Goal: Transaction & Acquisition: Purchase product/service

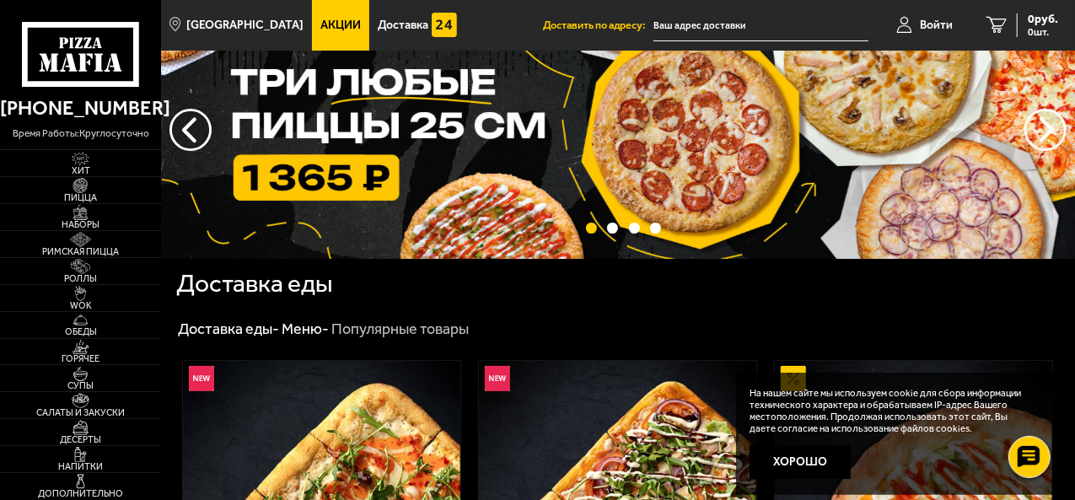
scroll to position [52, 0]
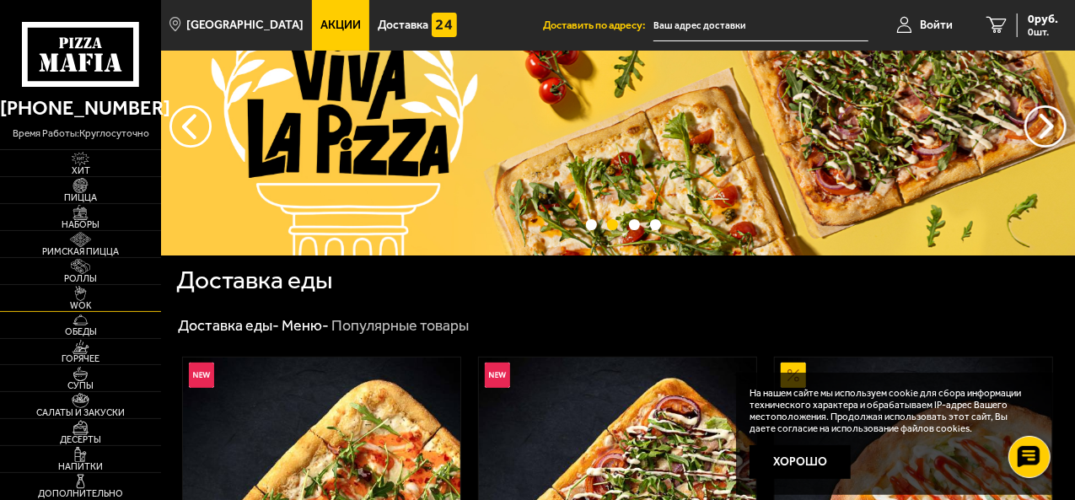
click at [76, 294] on img at bounding box center [80, 293] width 43 height 15
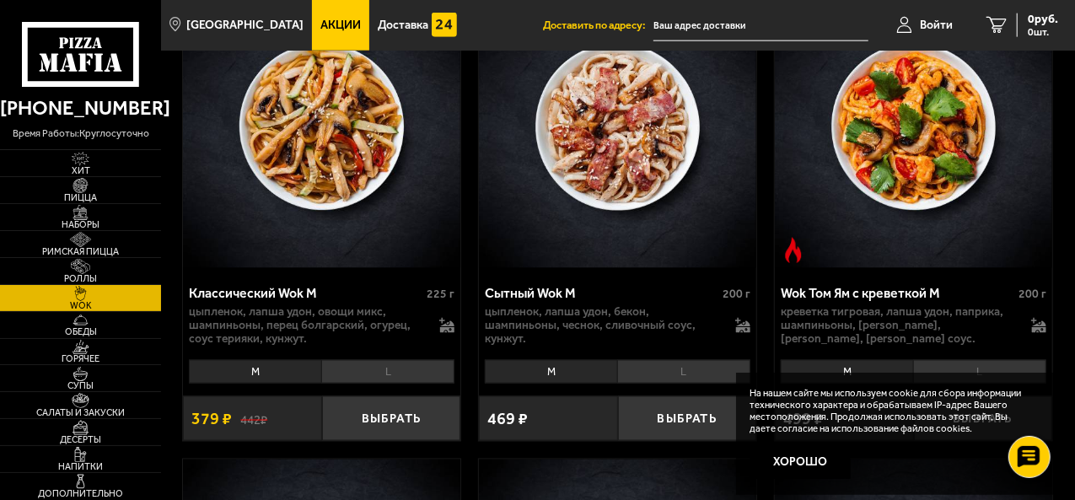
scroll to position [1149, 0]
click at [84, 323] on img at bounding box center [80, 320] width 43 height 15
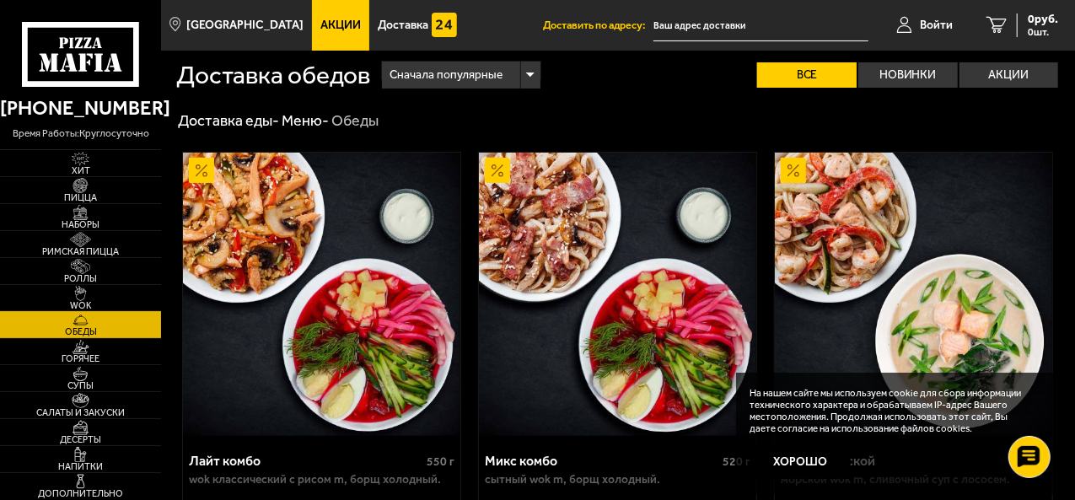
click at [79, 289] on img at bounding box center [80, 293] width 43 height 15
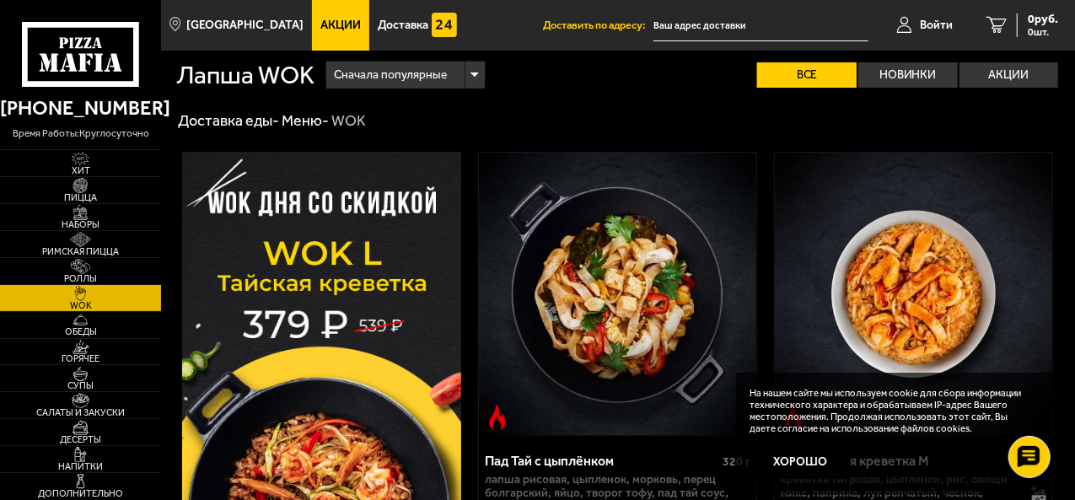
click at [585, 198] on img at bounding box center [618, 294] width 278 height 283
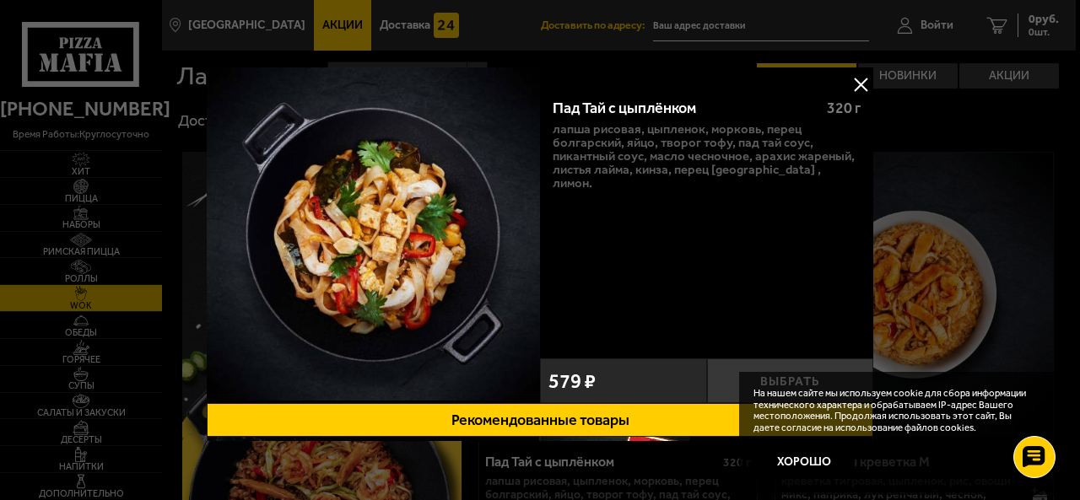
click at [856, 87] on button at bounding box center [860, 84] width 25 height 25
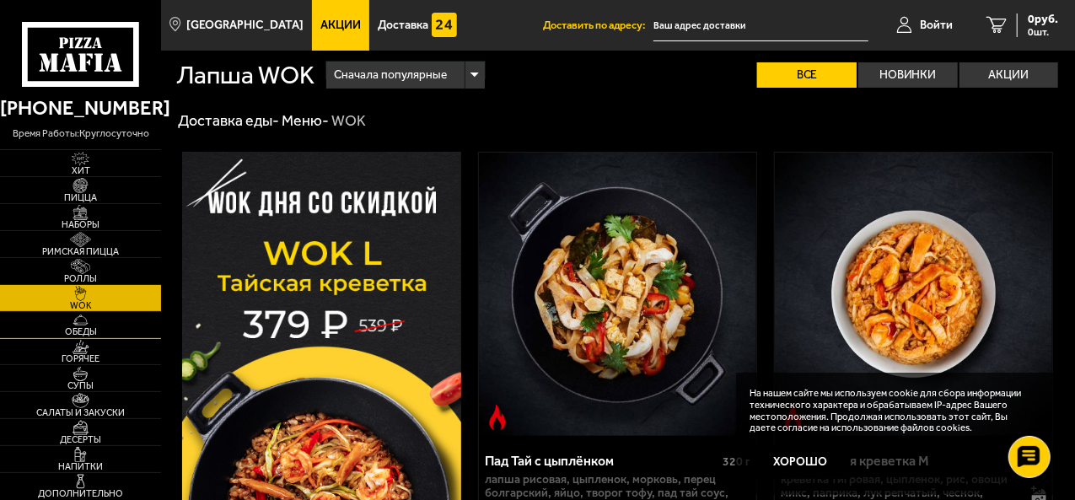
click at [76, 324] on img at bounding box center [80, 320] width 43 height 15
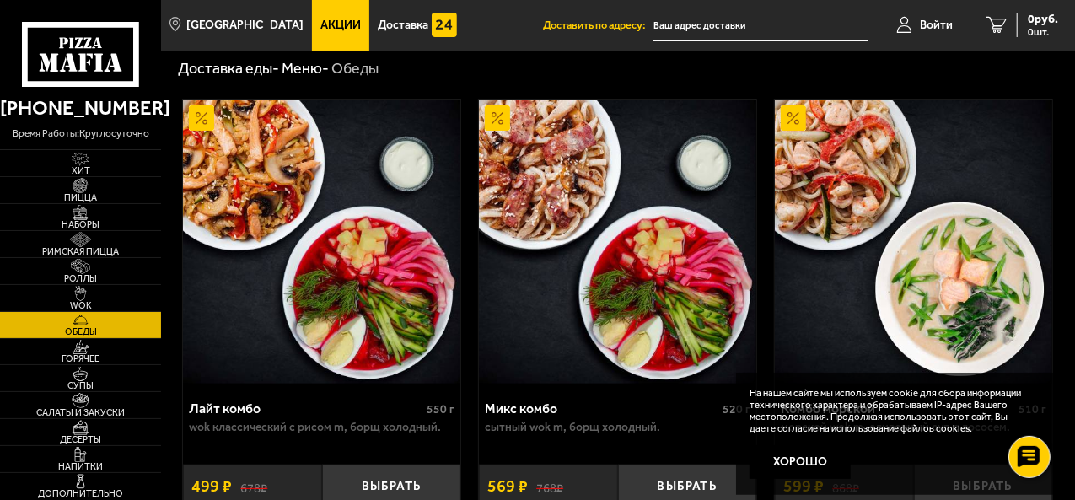
scroll to position [47, 0]
